Goal: Information Seeking & Learning: Learn about a topic

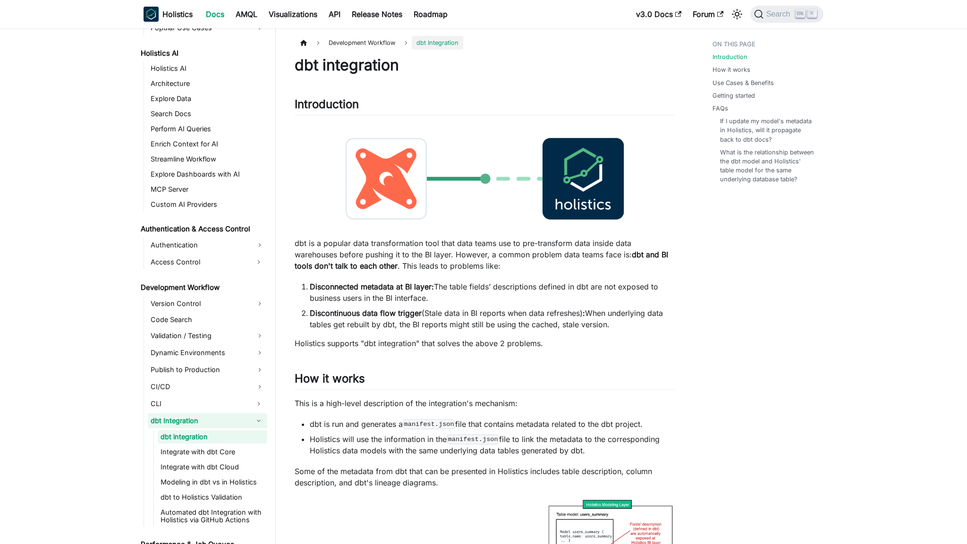
scroll to position [471, 0]
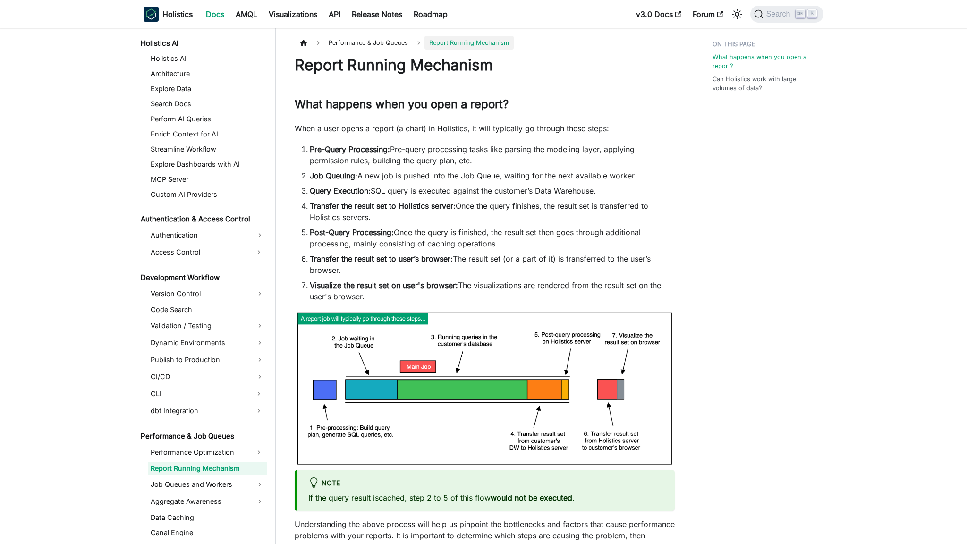
scroll to position [513, 0]
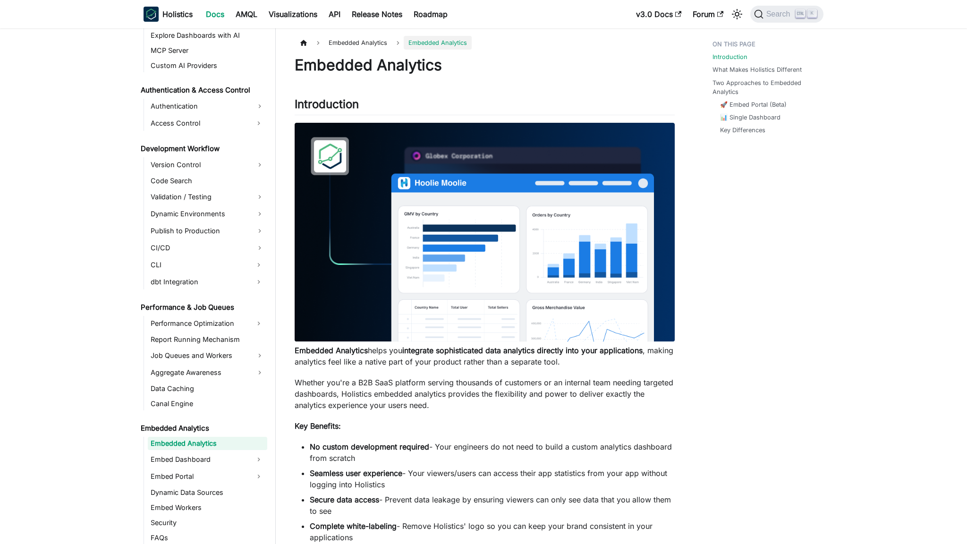
scroll to position [617, 0]
